Goal: Complete application form

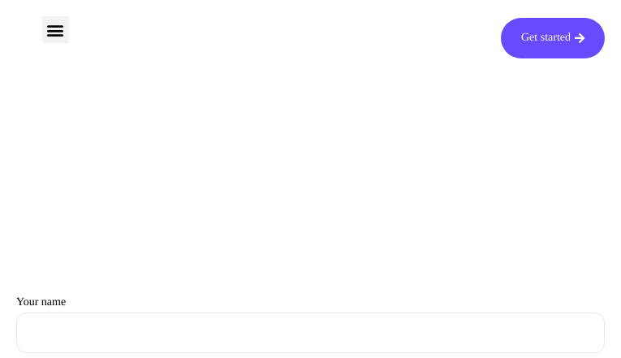
type input "FDoiEMMqfrIVv"
type input "[EMAIL_ADDRESS][DOMAIN_NAME]"
type input "GxvTVHrGBwqwwN"
type input "yjMrzxtqco"
type input "[EMAIL_ADDRESS][DOMAIN_NAME]"
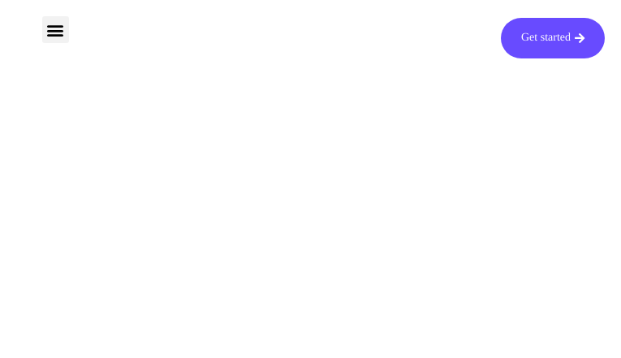
type input "tcYKnTWHJbOZMkRB"
